Goal: Task Accomplishment & Management: Manage account settings

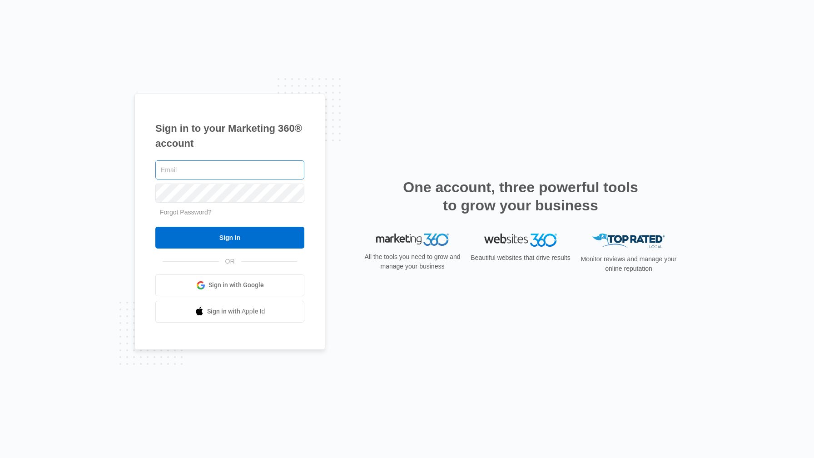
click at [254, 164] on input "text" at bounding box center [229, 169] width 149 height 19
type input "[EMAIL_ADDRESS][DOMAIN_NAME]"
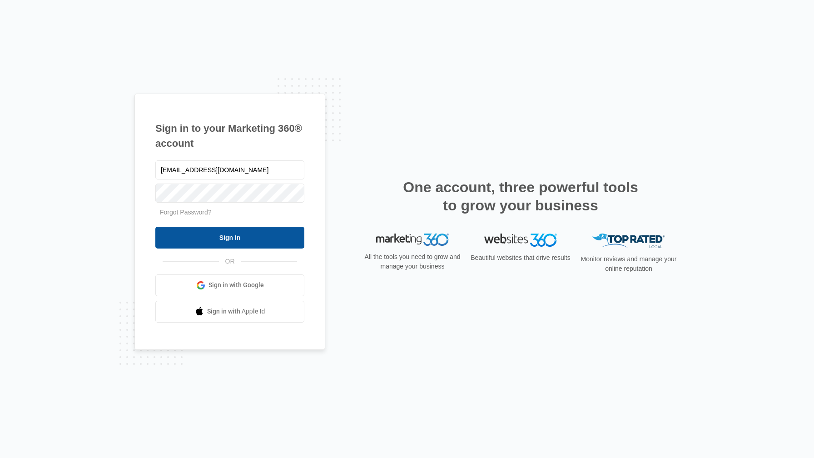
click at [220, 228] on input "Sign In" at bounding box center [229, 238] width 149 height 22
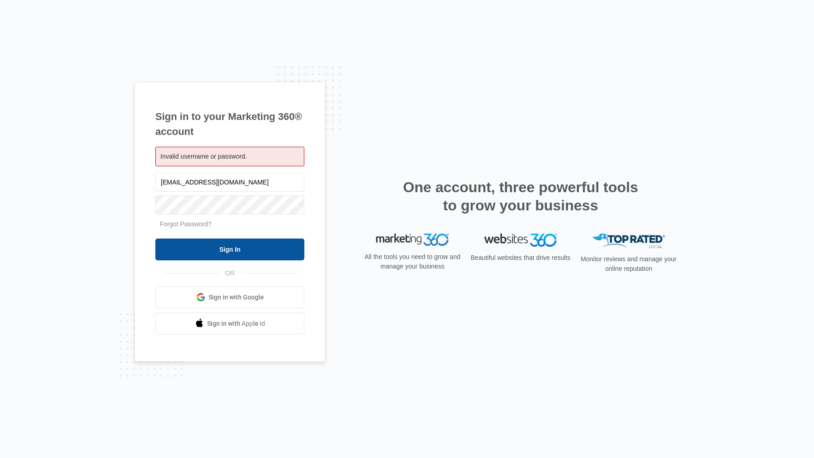
click at [268, 245] on input "Sign In" at bounding box center [229, 250] width 149 height 22
click at [190, 222] on link "Forgot Password?" at bounding box center [186, 223] width 52 height 7
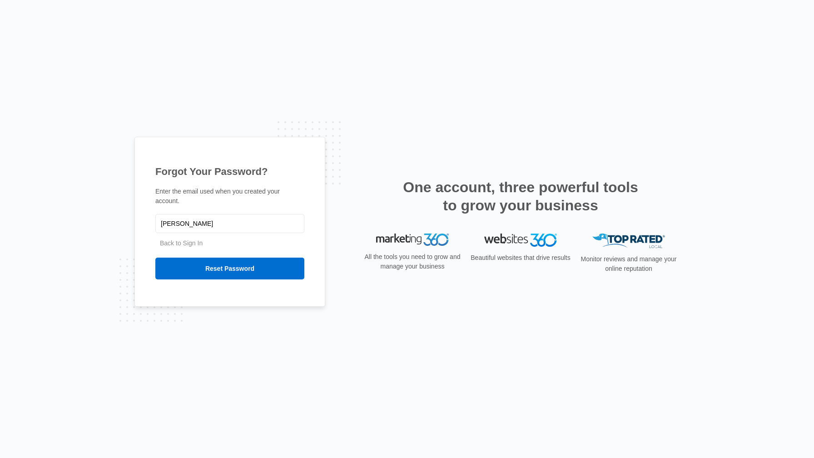
type input "[EMAIL_ADDRESS][DOMAIN_NAME]"
click at [256, 270] on input "Reset Password" at bounding box center [229, 269] width 149 height 22
